Goal: Obtain resource: Download file/media

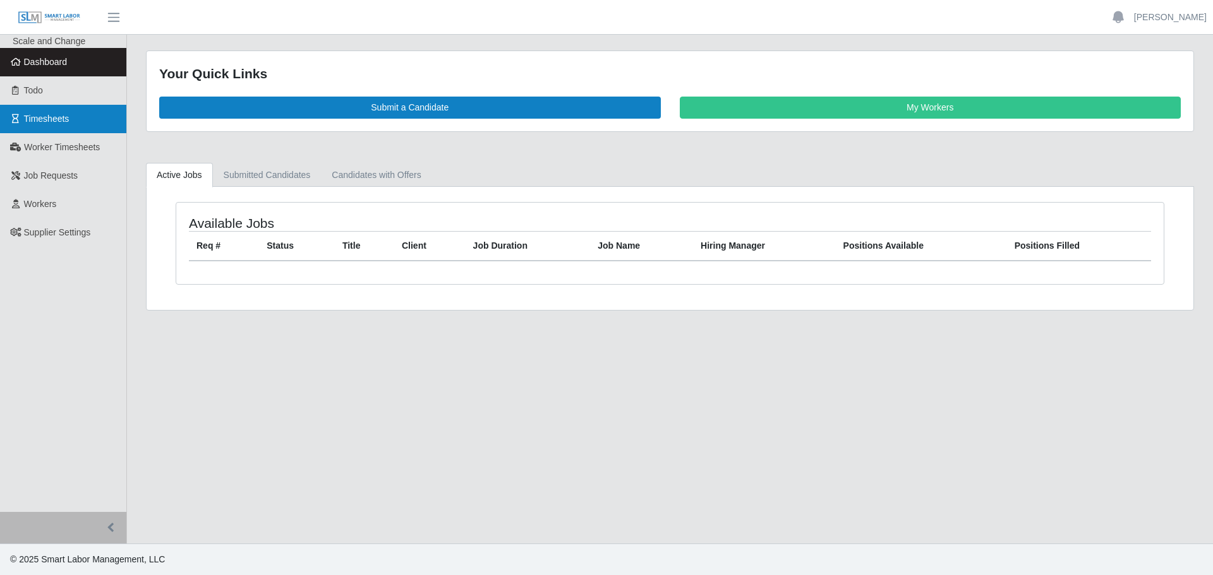
click at [86, 133] on link "Timesheets" at bounding box center [63, 119] width 126 height 28
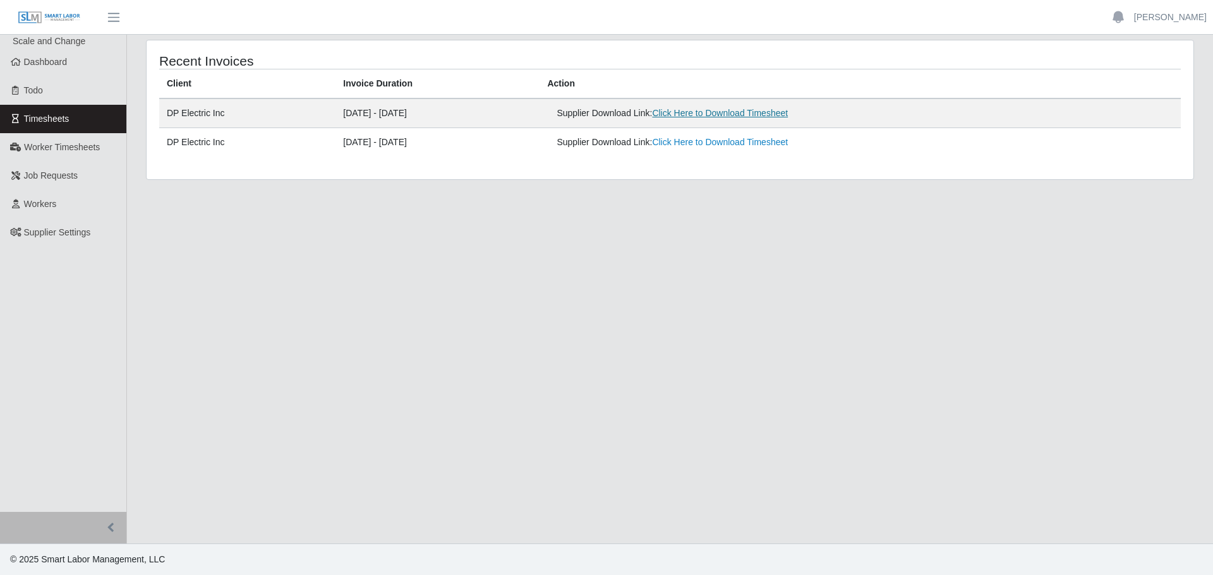
click at [788, 109] on link "Click Here to Download Timesheet" at bounding box center [720, 113] width 136 height 10
click at [739, 147] on link "Click Here to Download Timesheet" at bounding box center [720, 142] width 136 height 10
